Goal: Task Accomplishment & Management: Use online tool/utility

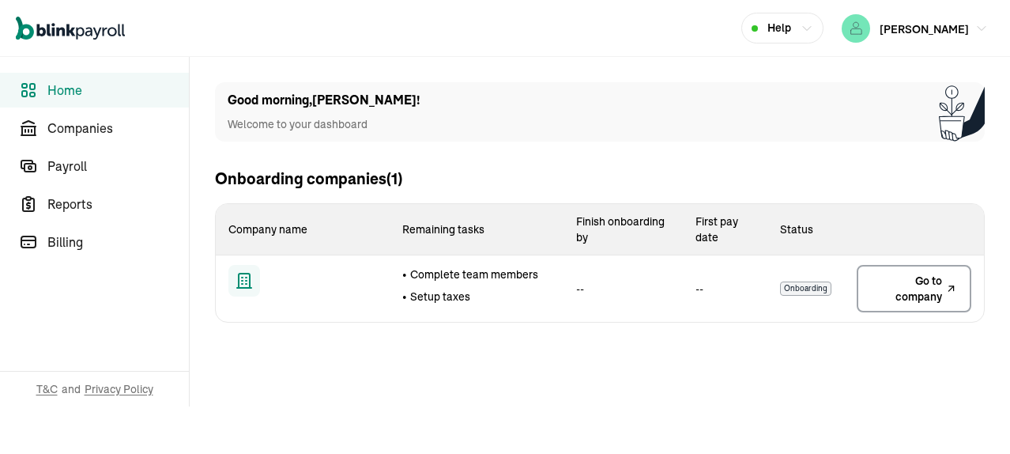
click at [907, 296] on span "Go to company" at bounding box center [906, 289] width 71 height 32
click at [96, 132] on span "Companies" at bounding box center [117, 128] width 141 height 19
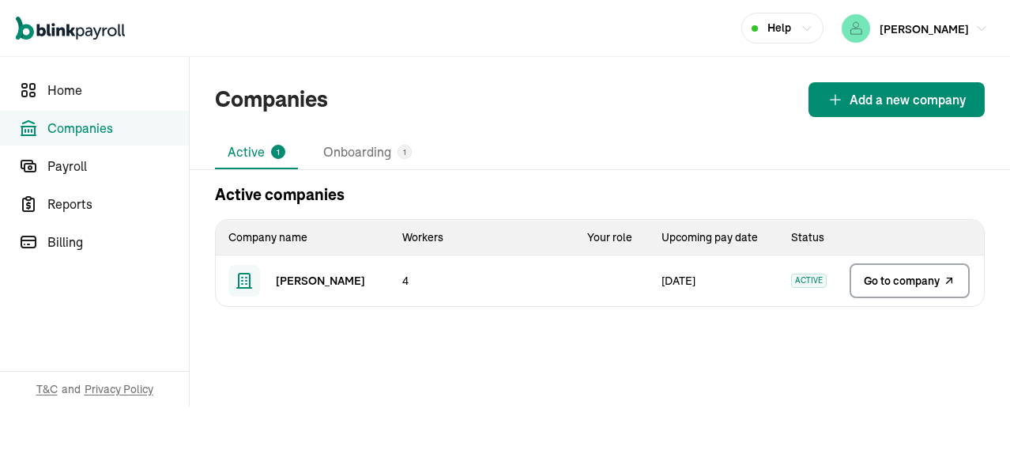
click at [897, 287] on span "Go to company" at bounding box center [902, 281] width 76 height 16
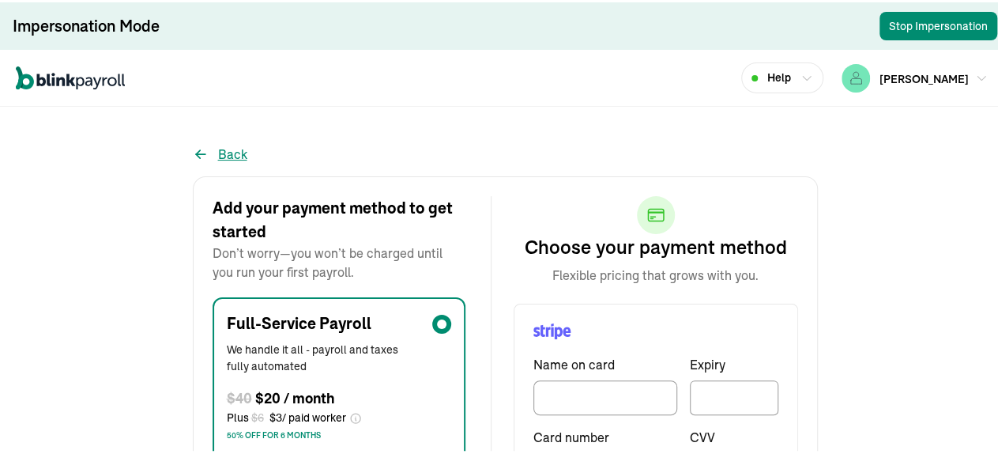
click at [221, 145] on button "Back" at bounding box center [220, 151] width 55 height 19
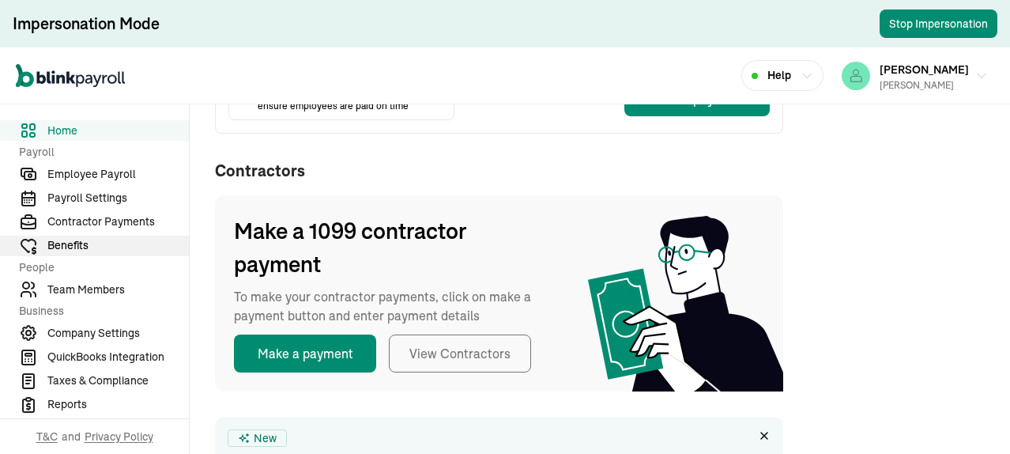
scroll to position [158, 0]
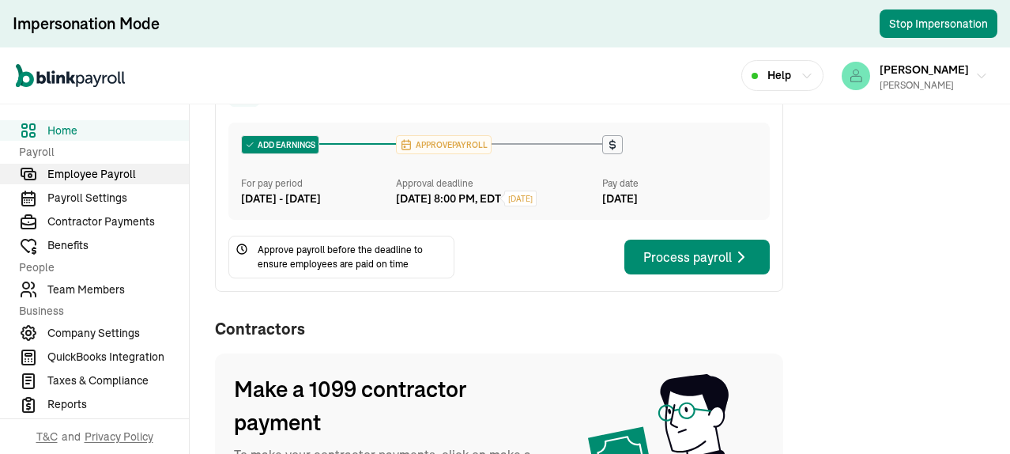
click at [109, 175] on span "Employee Payroll" at bounding box center [117, 174] width 141 height 17
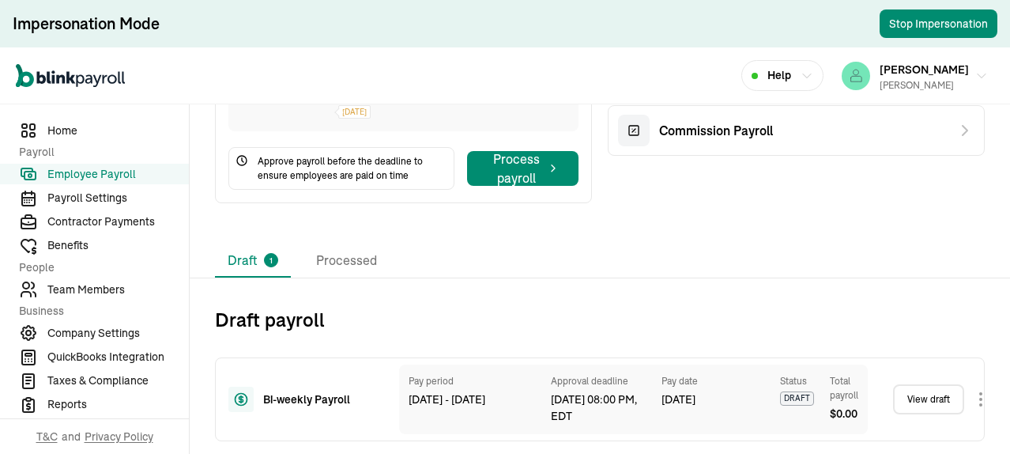
scroll to position [74, 0]
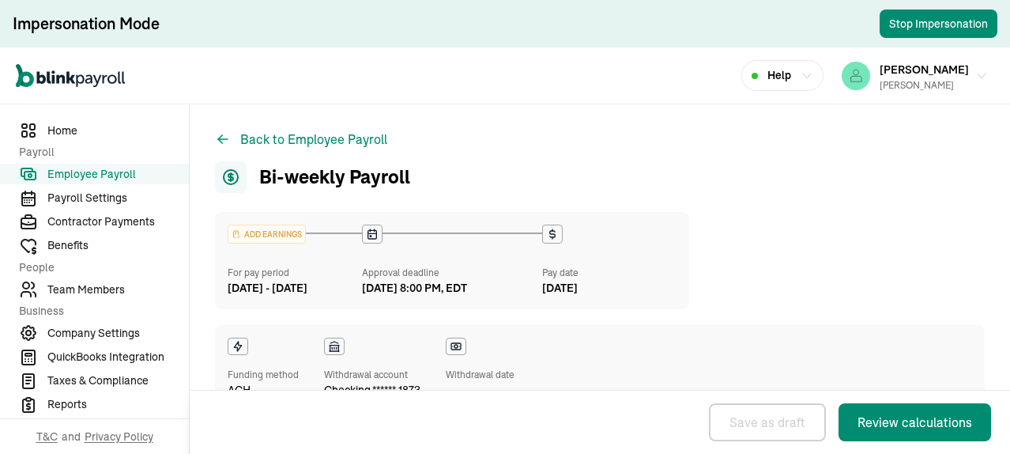
select select "direct_deposit"
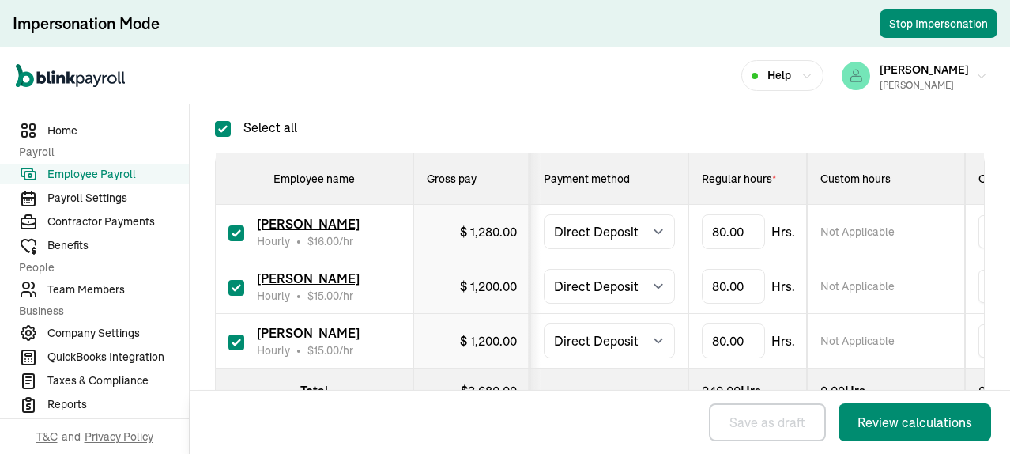
scroll to position [470, 0]
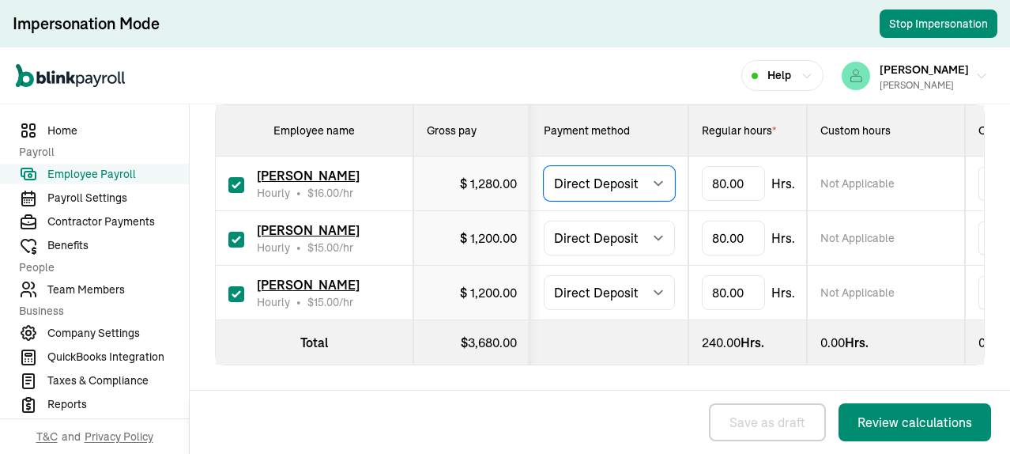
click at [656, 172] on select "Select method Direct Deposit Cash/Check" at bounding box center [609, 183] width 131 height 35
click at [661, 176] on select "Select method Direct Deposit Cash/Check" at bounding box center [609, 183] width 131 height 35
click at [103, 177] on span "Employee Payroll" at bounding box center [117, 174] width 141 height 17
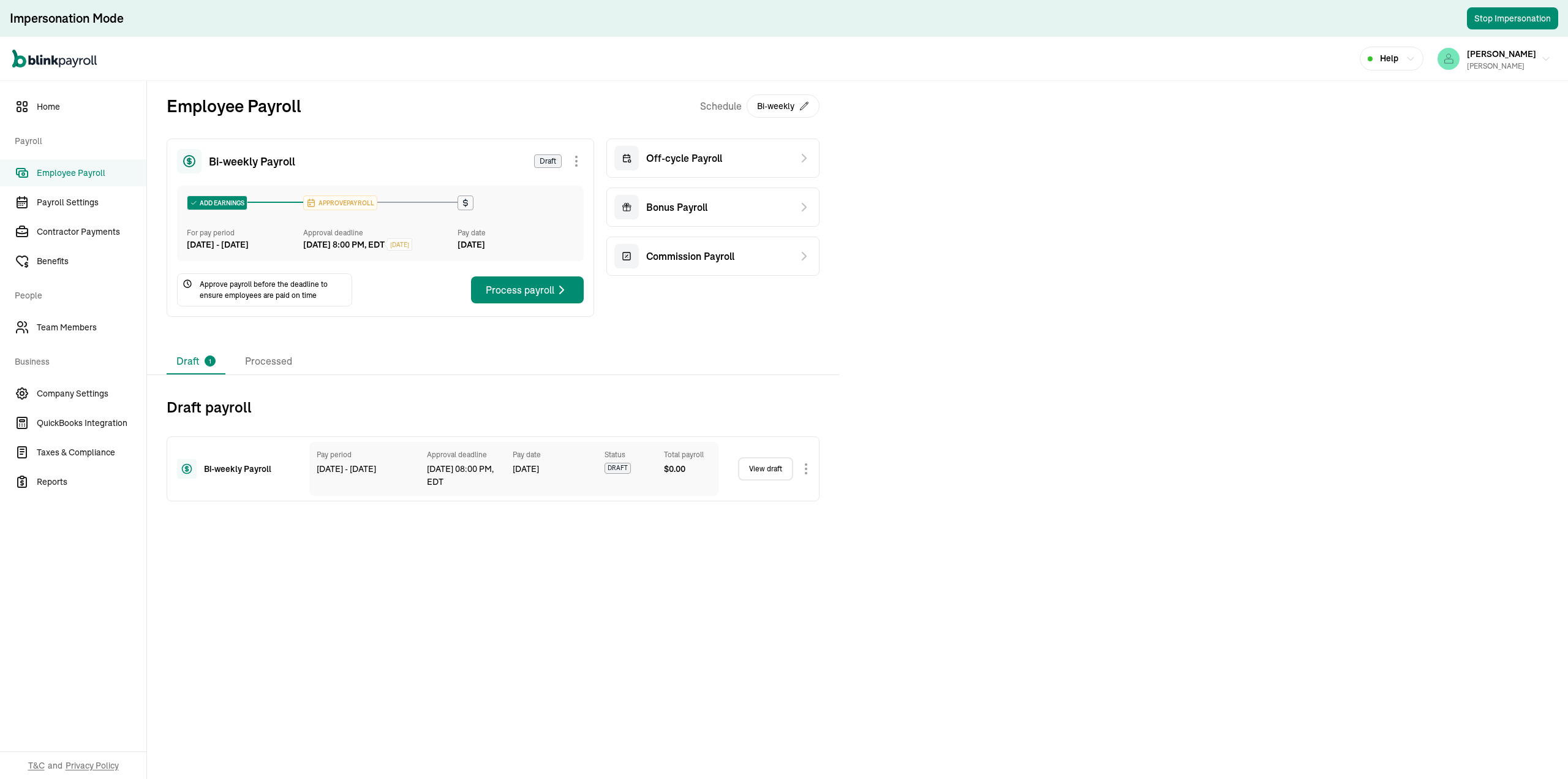
click at [782, 351] on body "Impersonation Mode Stop Impersonation Open main menu Help Curt Read CURT READ H…" at bounding box center [784, 389] width 1568 height 779
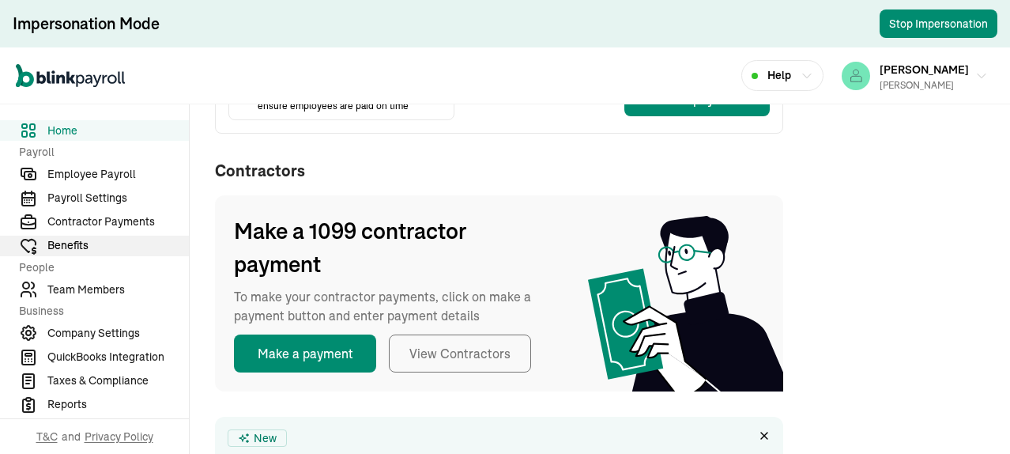
scroll to position [158, 0]
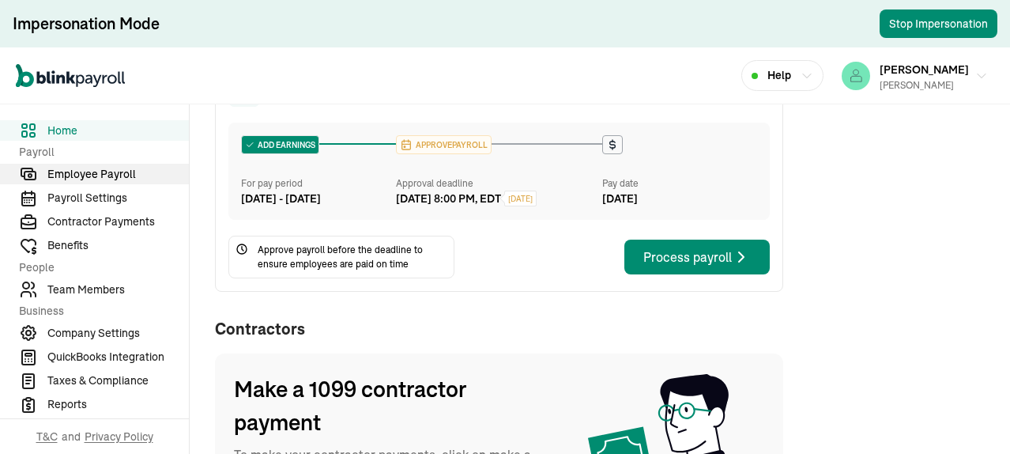
click at [109, 175] on span "Employee Payroll" at bounding box center [117, 174] width 141 height 17
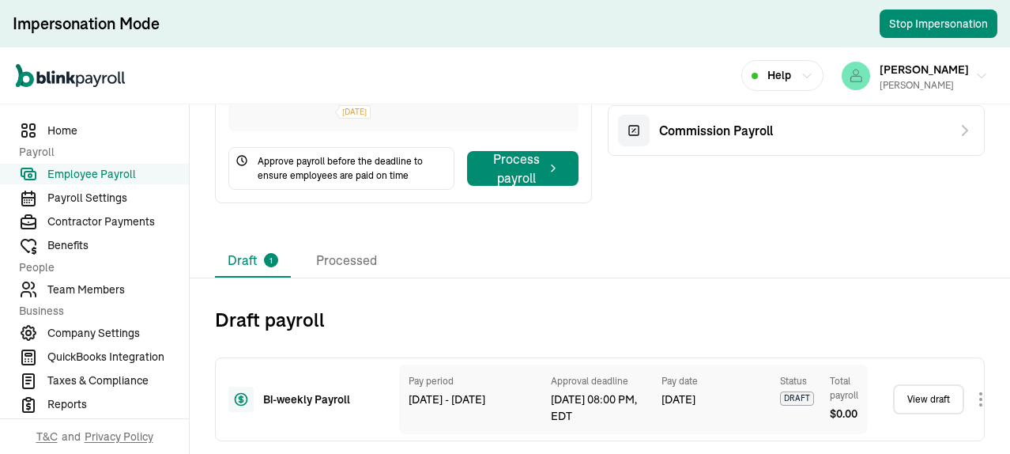
scroll to position [74, 0]
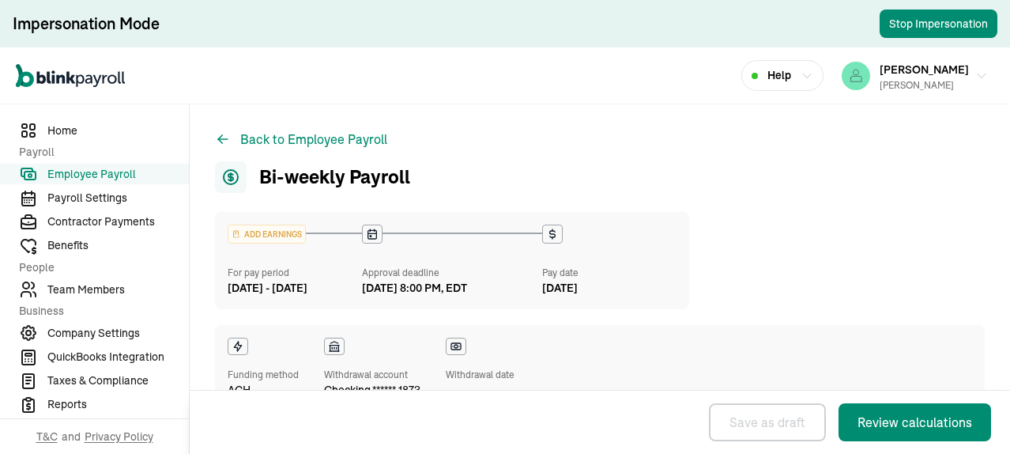
select select "direct_deposit"
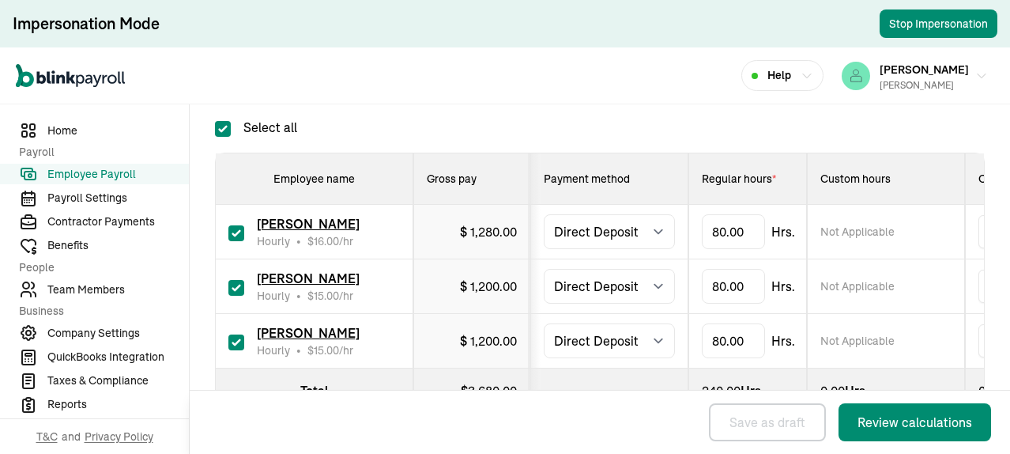
scroll to position [470, 0]
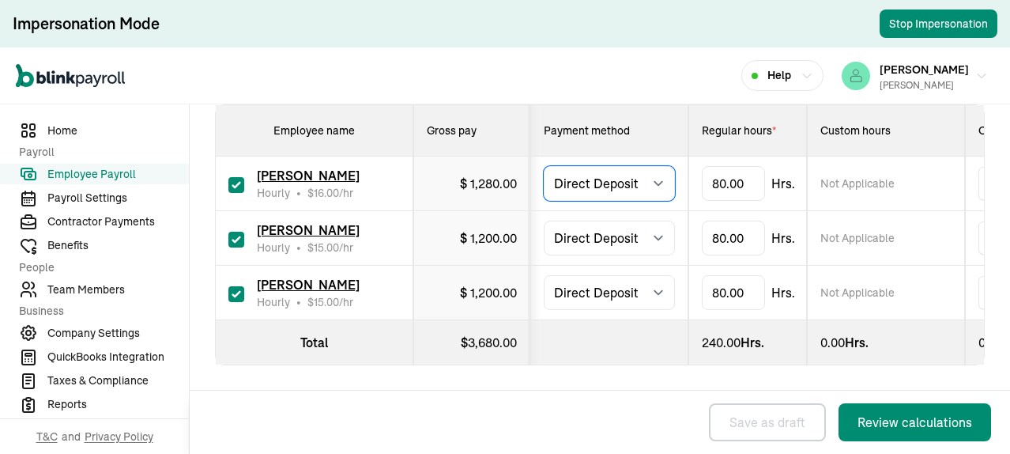
click at [656, 172] on select "Select method Direct Deposit Cash/Check" at bounding box center [609, 183] width 131 height 35
click at [661, 176] on select "Select method Direct Deposit Cash/Check" at bounding box center [609, 183] width 131 height 35
click at [103, 177] on span "Employee Payroll" at bounding box center [117, 174] width 141 height 17
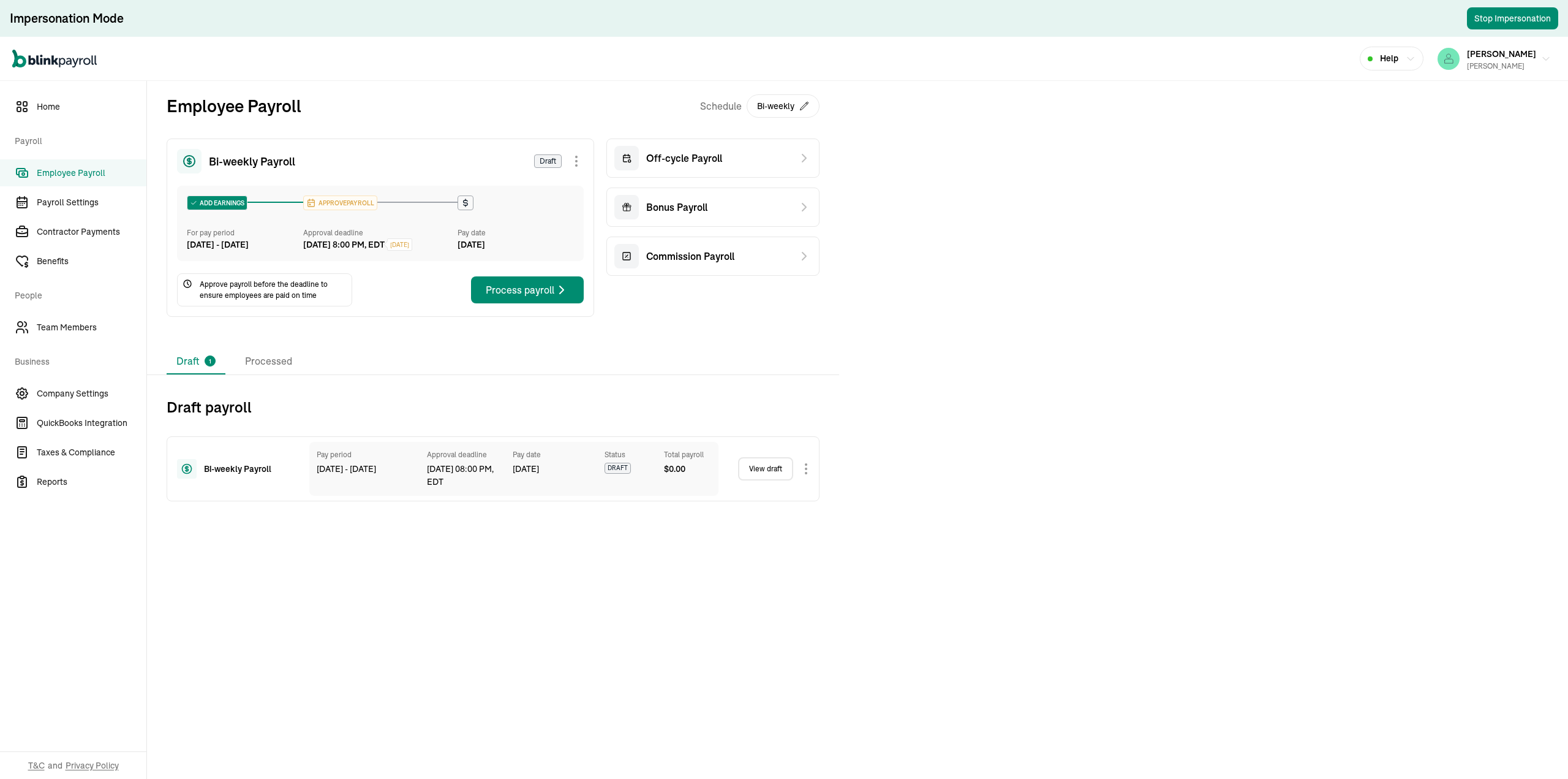
click at [782, 351] on body "Impersonation Mode Stop Impersonation Open main menu Help Curt Read CURT READ H…" at bounding box center [784, 389] width 1568 height 779
